Goal: Task Accomplishment & Management: Manage account settings

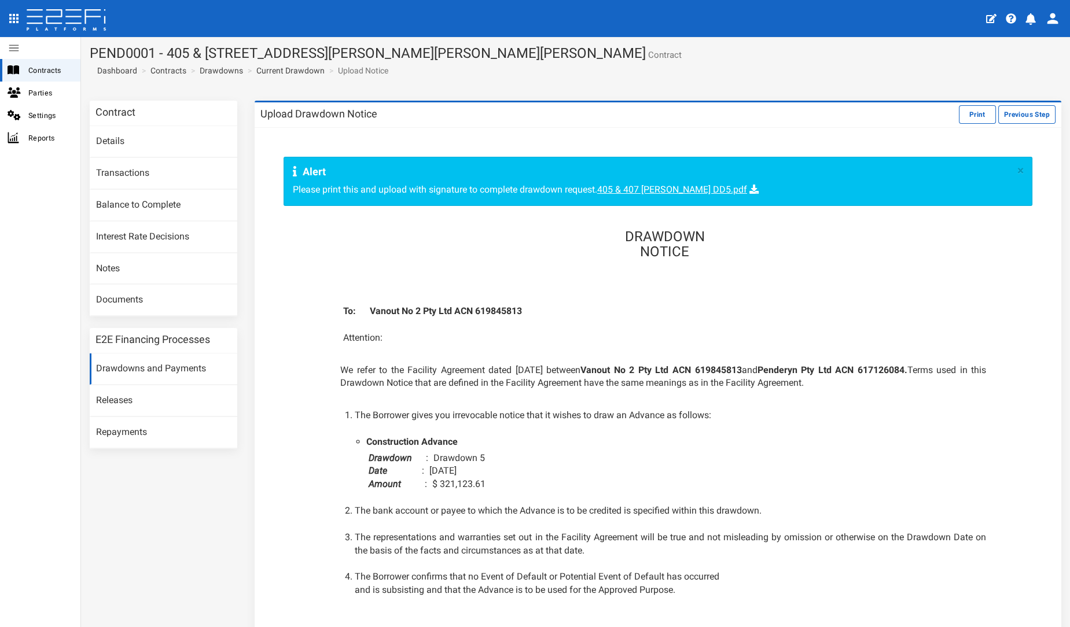
scroll to position [157, 0]
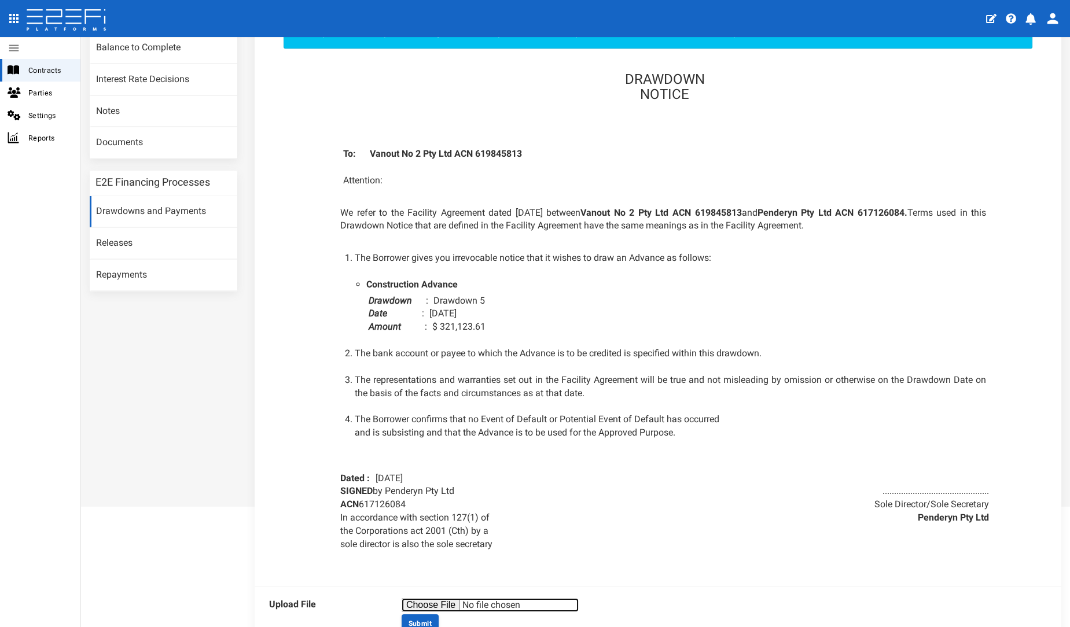
click at [432, 602] on input "file" at bounding box center [490, 605] width 177 height 14
type input "C:\fakepath\405 & 407 [PERSON_NAME] DD5.pdf"
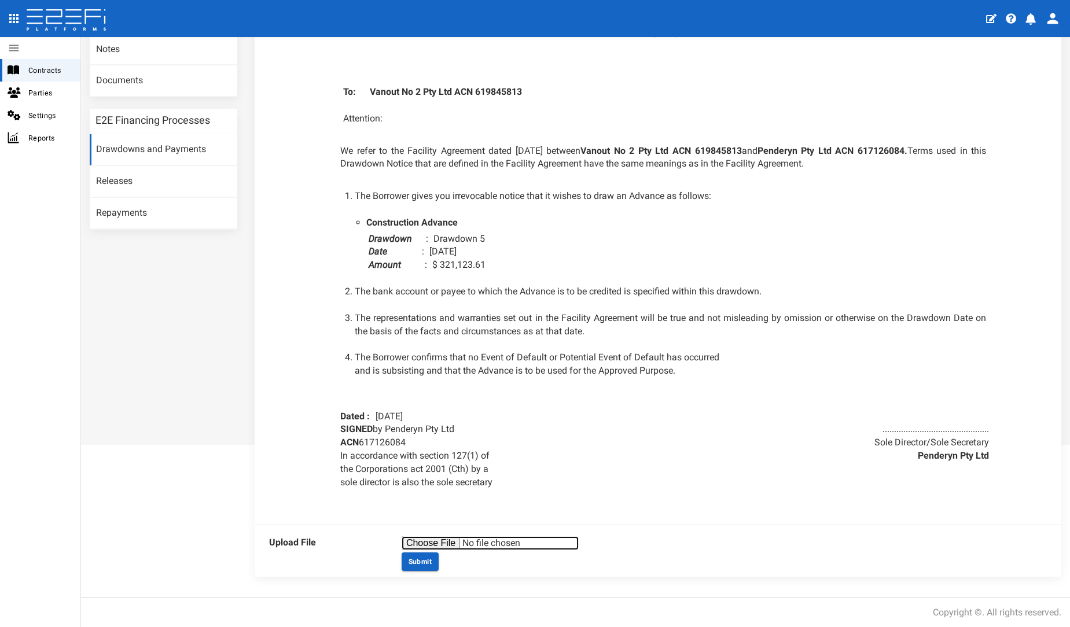
scroll to position [219, 0]
click at [424, 569] on button "Submit" at bounding box center [420, 562] width 37 height 19
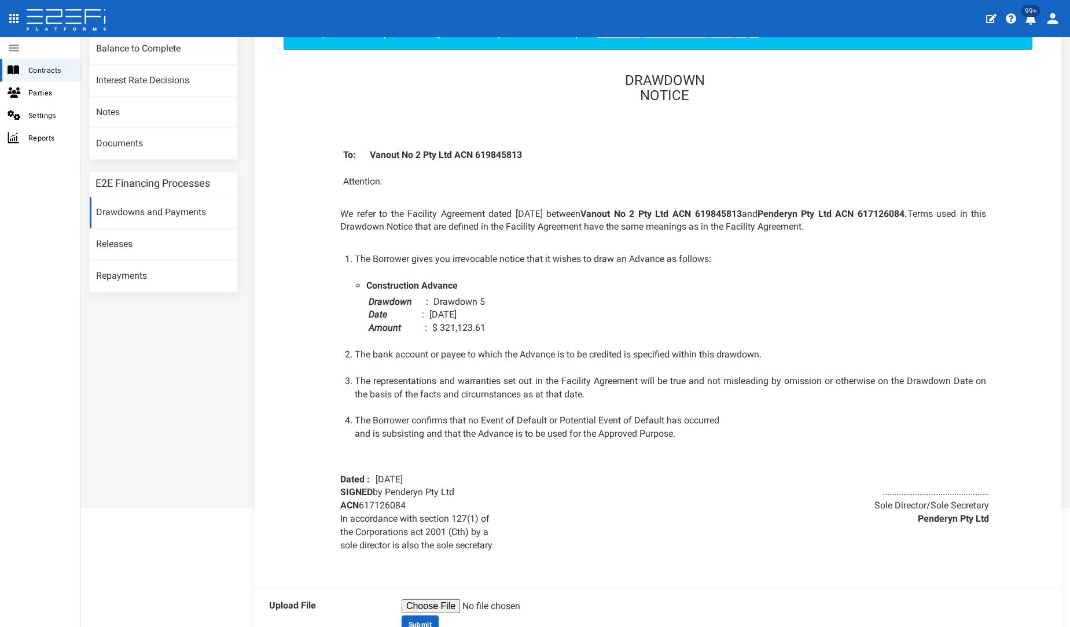
click at [319, 445] on div "DRAWDOWN NOTICE To: Vanout No 2 Pty Ltd ACN 619845813 Attention: We refer to th…" at bounding box center [657, 309] width 679 height 497
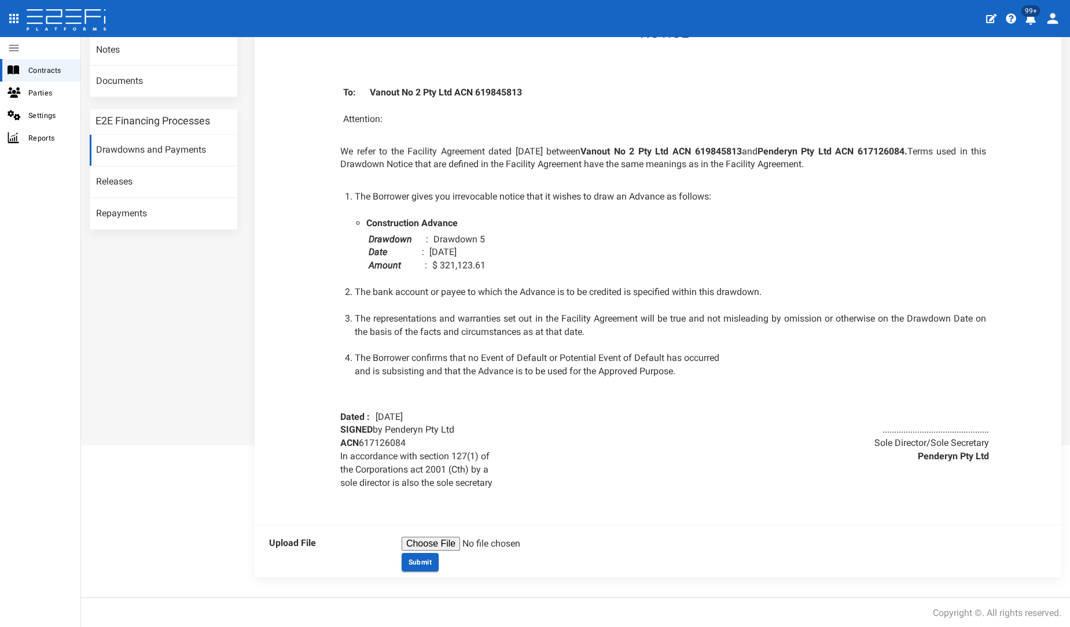
scroll to position [219, 0]
click at [418, 539] on input "file" at bounding box center [490, 543] width 177 height 14
type input "C:\fakepath\405 & 407 Beckett DD5.pdf"
click at [418, 554] on button "Submit" at bounding box center [420, 562] width 37 height 19
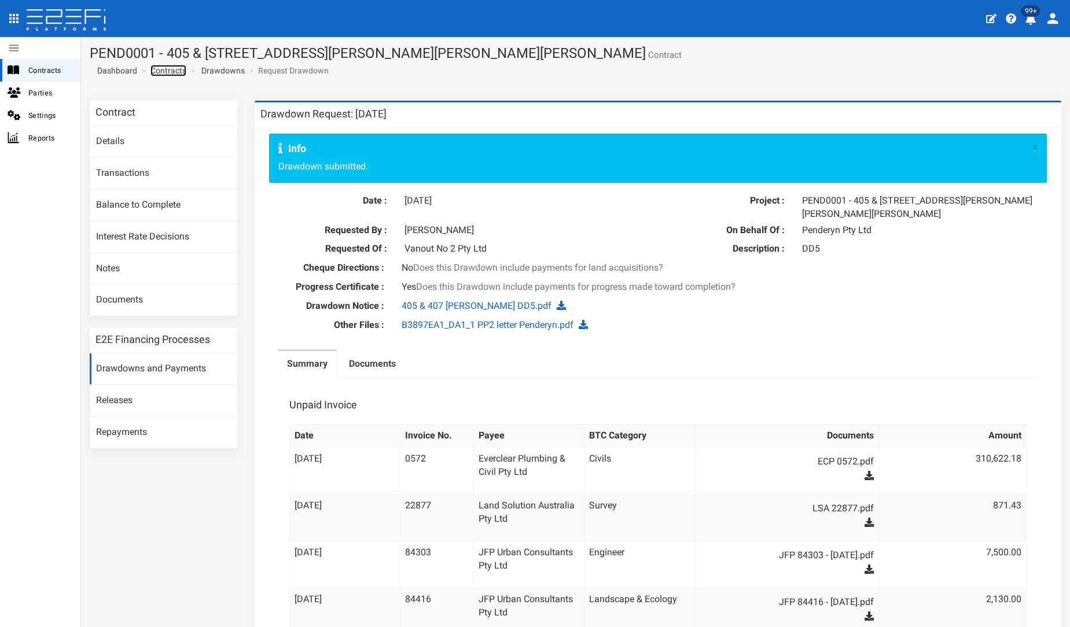
click at [161, 68] on link "Contracts" at bounding box center [168, 71] width 36 height 12
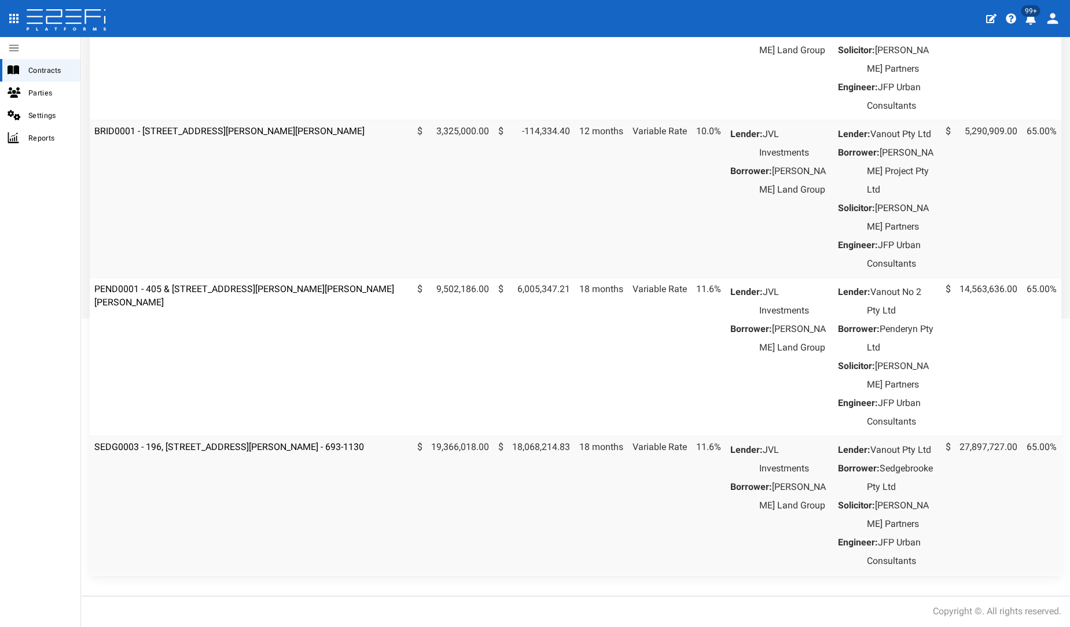
scroll to position [446, 0]
click at [233, 284] on link "PEND0001 - 405 & [STREET_ADDRESS][PERSON_NAME][PERSON_NAME][PERSON_NAME]" at bounding box center [244, 296] width 300 height 24
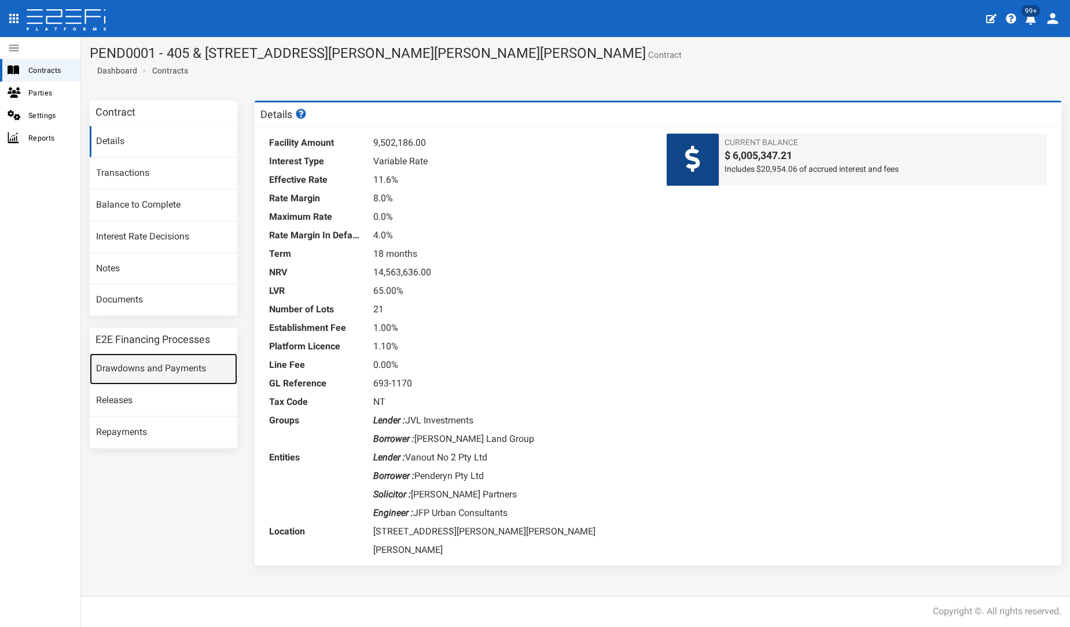
click at [219, 371] on link "Drawdowns and Payments" at bounding box center [164, 369] width 148 height 31
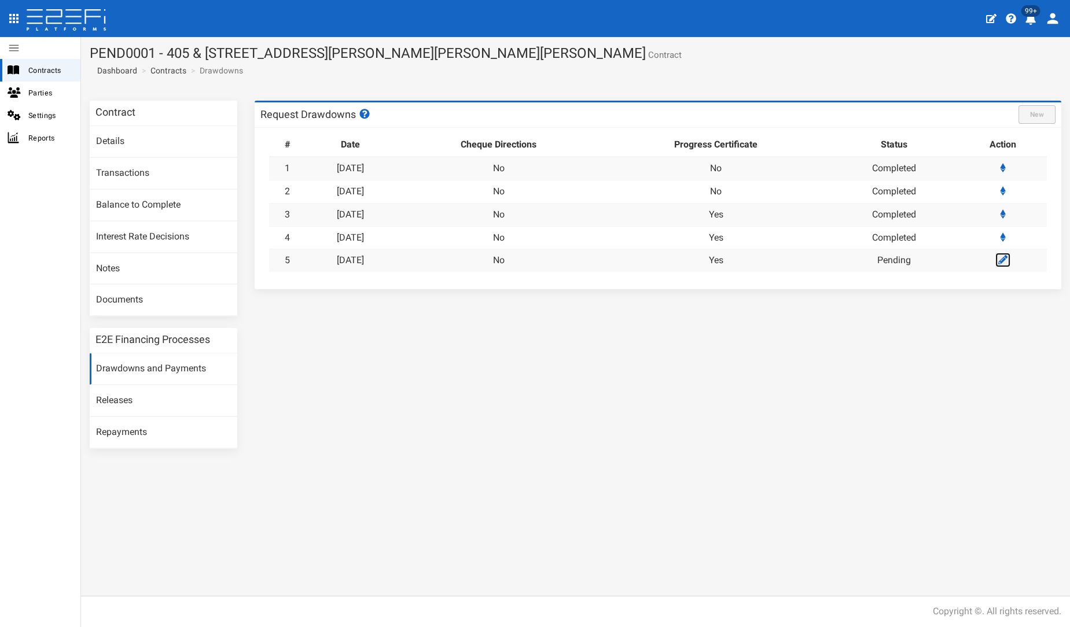
click at [1001, 264] on link at bounding box center [1002, 260] width 15 height 14
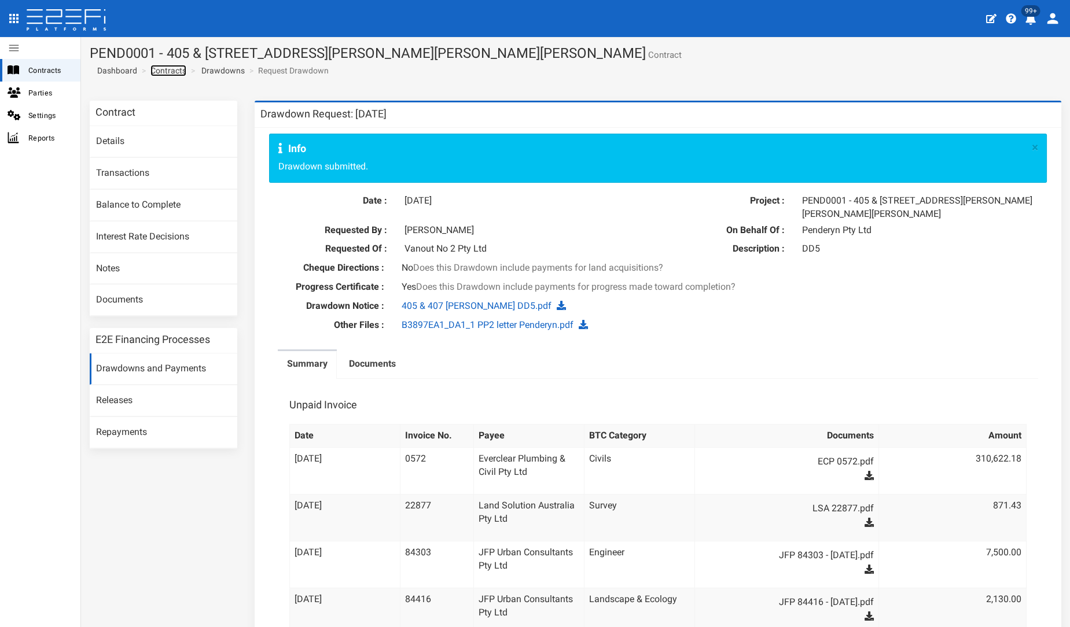
click at [179, 75] on link "Contracts" at bounding box center [168, 71] width 36 height 12
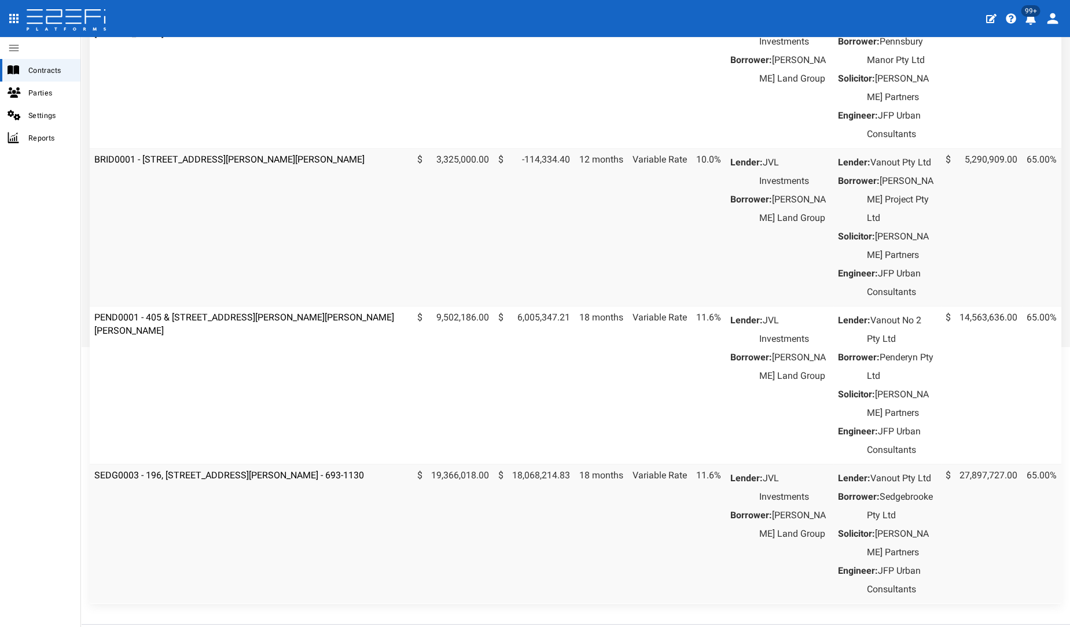
scroll to position [408, 0]
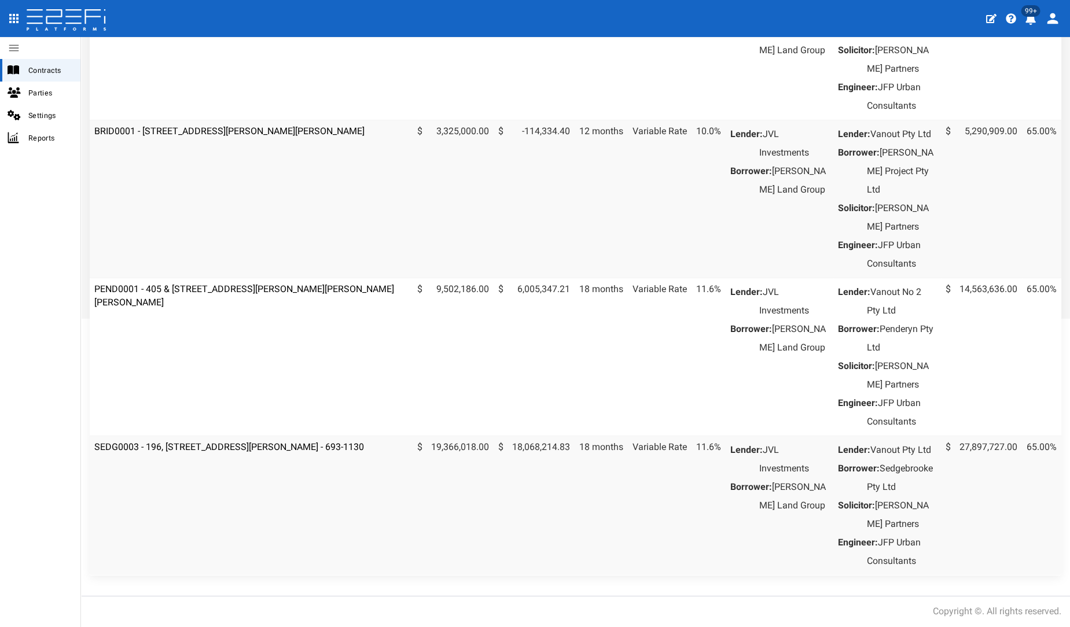
click at [212, 463] on td "SEDG0003 - 196, [STREET_ADDRESS][PERSON_NAME] - 693-1130" at bounding box center [251, 505] width 323 height 139
click at [223, 453] on link "SEDG0003 - 196, [STREET_ADDRESS][PERSON_NAME] - 693-1130" at bounding box center [229, 447] width 270 height 11
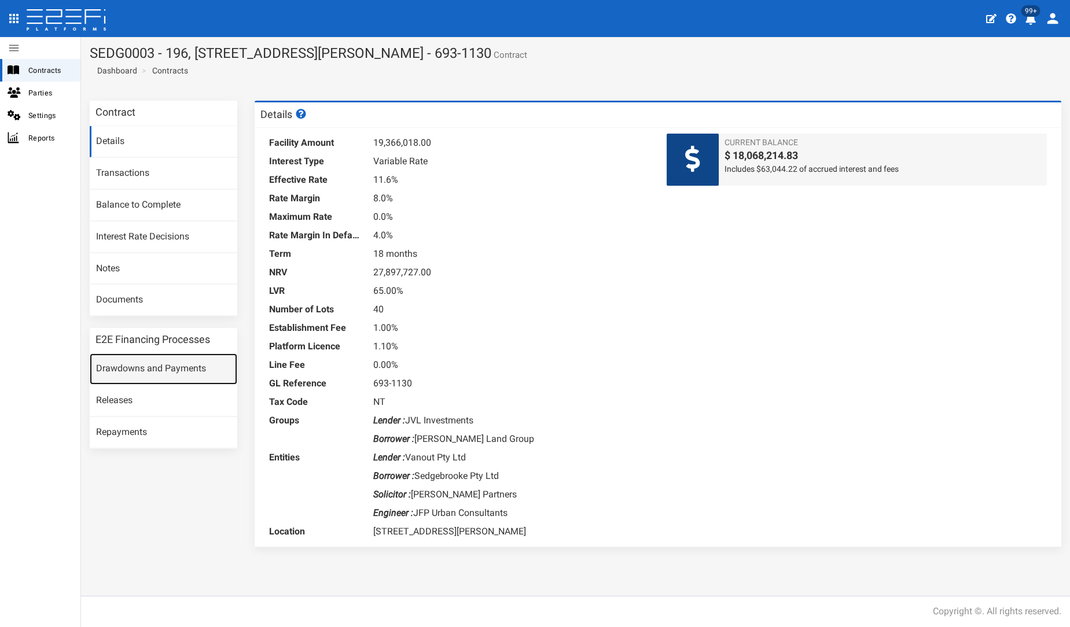
click at [211, 357] on link "Drawdowns and Payments" at bounding box center [164, 369] width 148 height 31
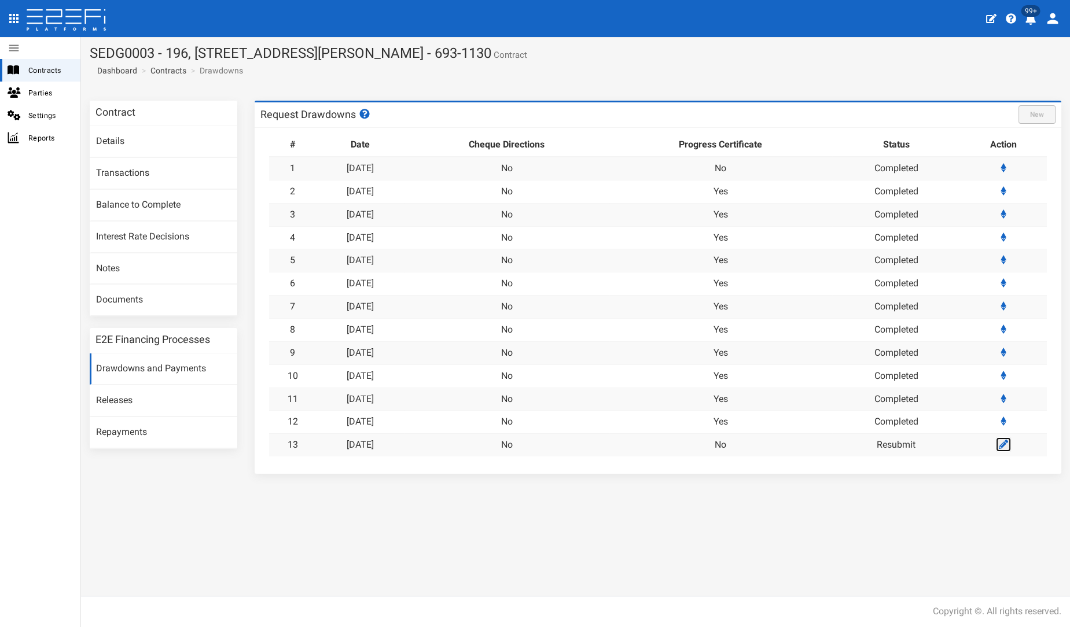
click at [1001, 444] on icon at bounding box center [1003, 444] width 9 height 9
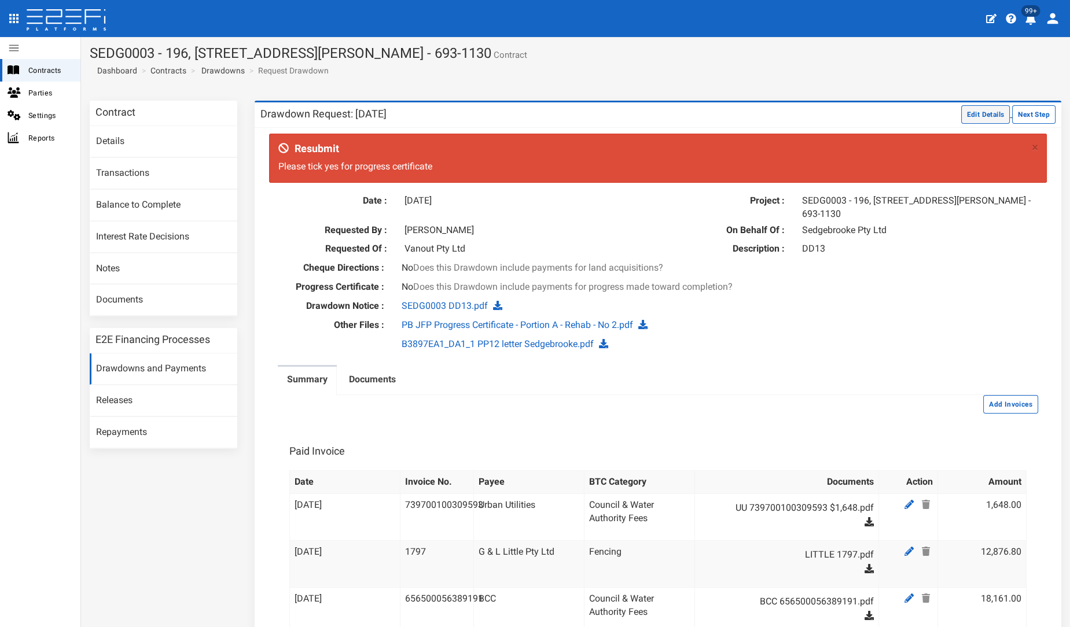
click at [983, 107] on button "Edit Details" at bounding box center [985, 114] width 49 height 19
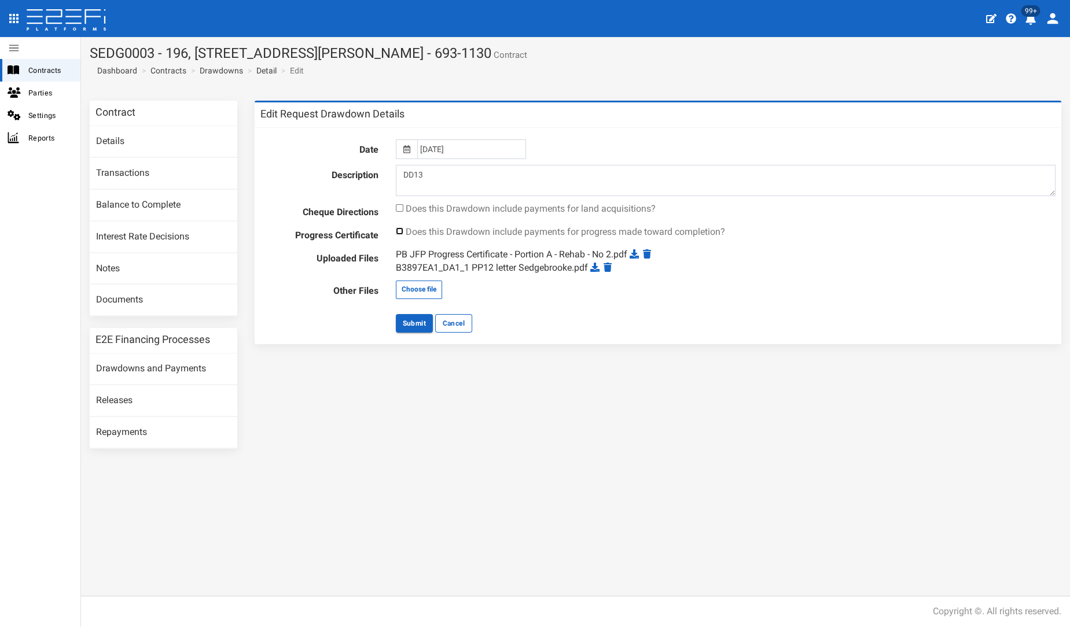
click at [402, 230] on input "checkbox" at bounding box center [400, 231] width 8 height 8
checkbox input "true"
click at [410, 326] on button "Submit" at bounding box center [414, 323] width 37 height 19
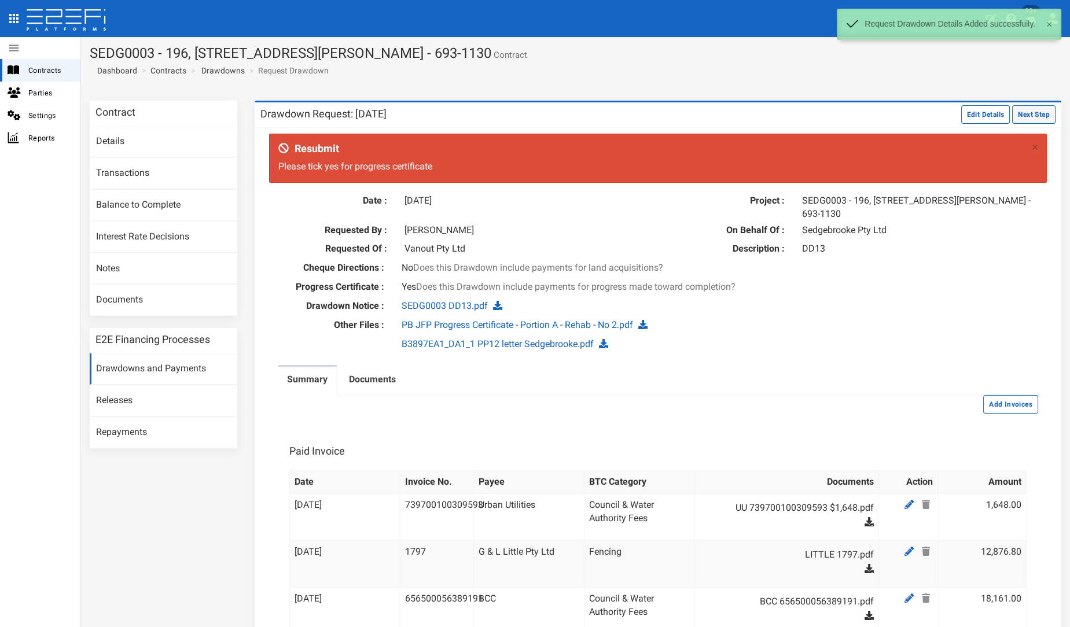
click at [1013, 107] on button "Next Step" at bounding box center [1033, 114] width 43 height 19
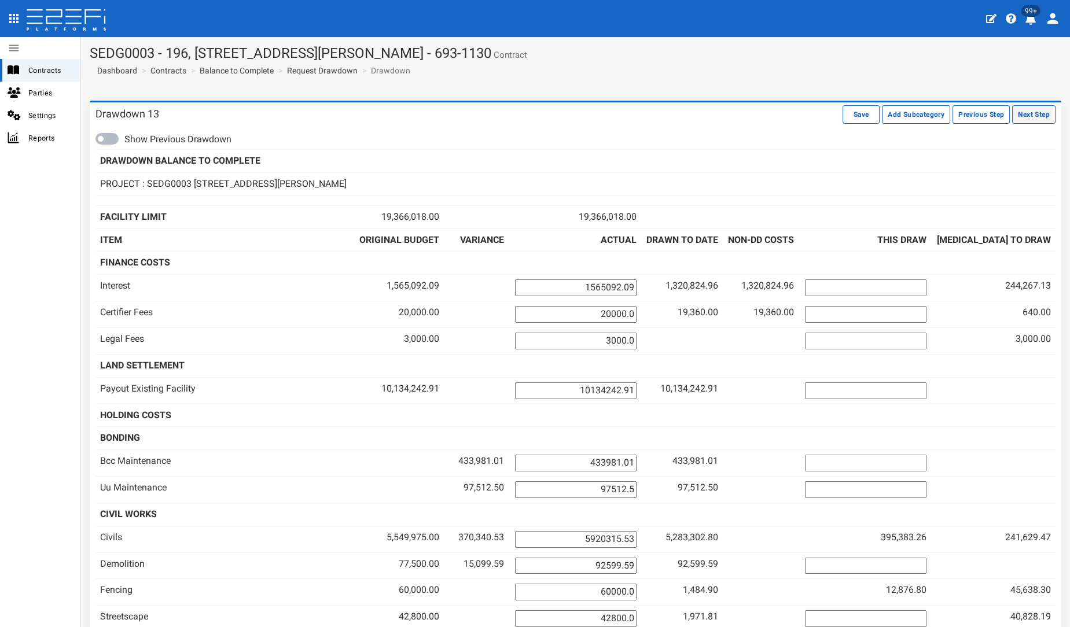
click at [1012, 122] on button "Next Step" at bounding box center [1033, 114] width 43 height 19
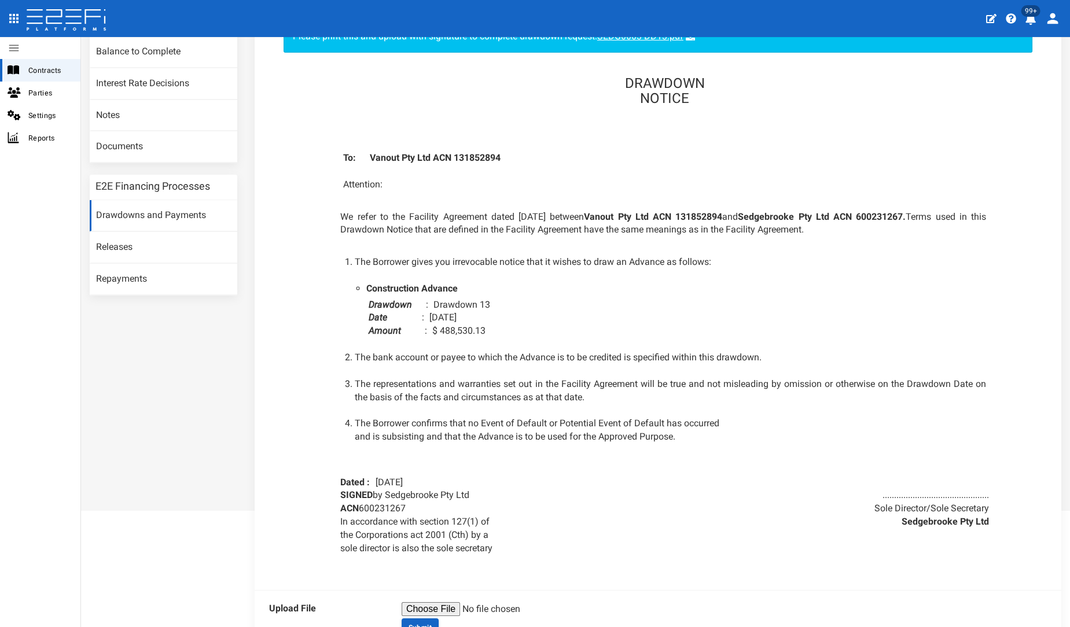
scroll to position [219, 0]
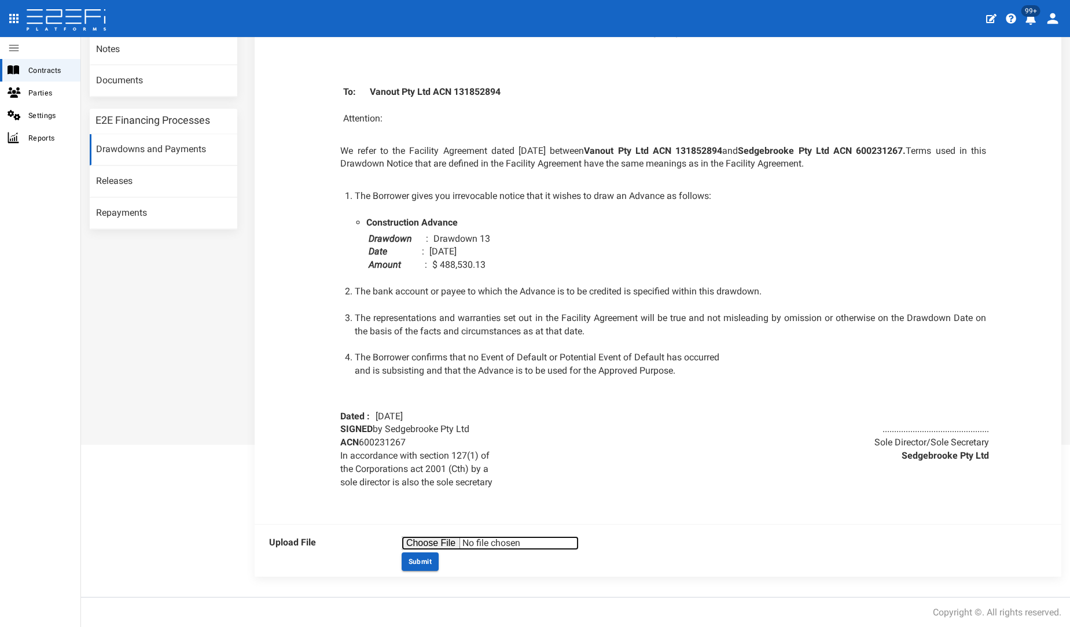
click at [426, 543] on input "file" at bounding box center [490, 543] width 177 height 14
type input "C:\fakepath\SEDG0003 DD13.pdf"
click at [417, 556] on button "Submit" at bounding box center [420, 562] width 37 height 19
